Goal: Navigation & Orientation: Find specific page/section

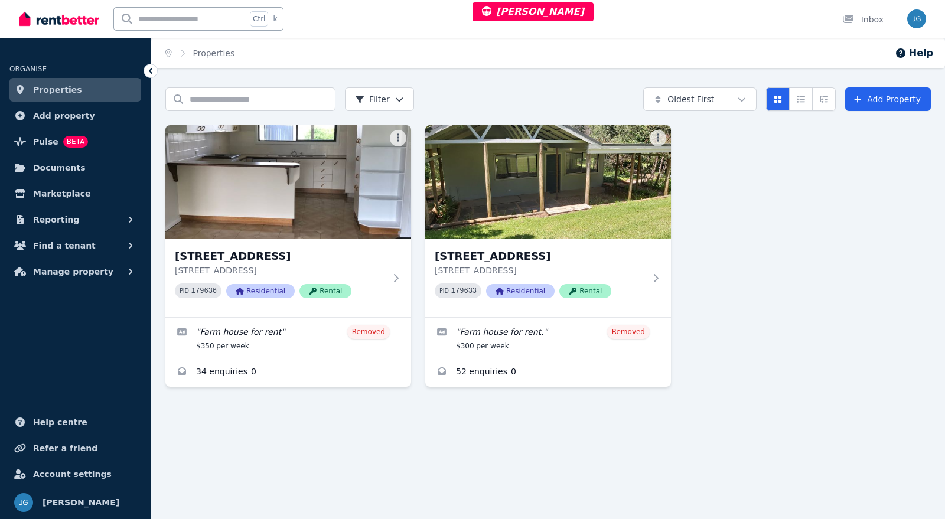
click at [293, 181] on img at bounding box center [288, 181] width 246 height 113
click at [579, 158] on img at bounding box center [548, 181] width 246 height 113
